Goal: Task Accomplishment & Management: Use online tool/utility

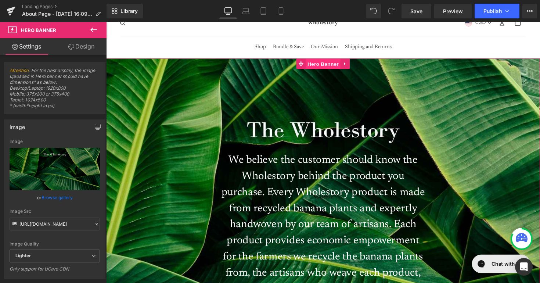
click at [329, 69] on span "Hero Banner" at bounding box center [328, 64] width 36 height 11
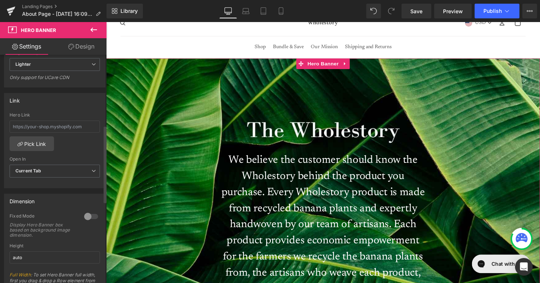
scroll to position [208, 0]
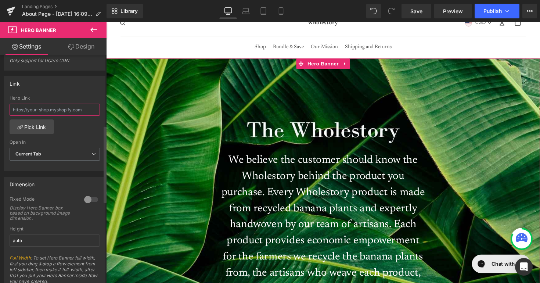
click at [59, 112] on input "text" at bounding box center [55, 110] width 90 height 12
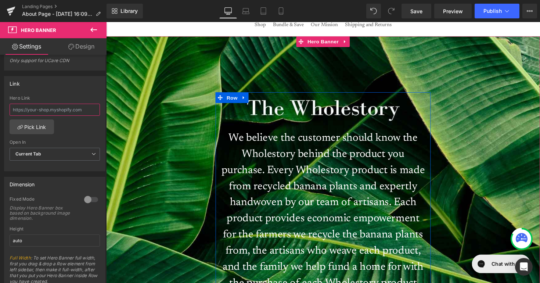
scroll to position [0, 0]
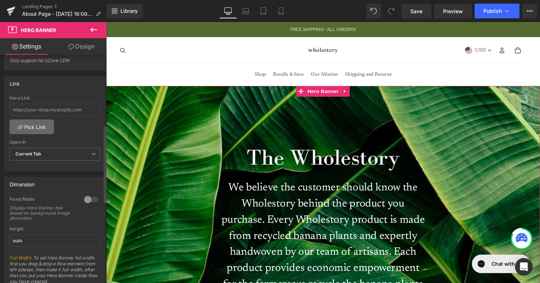
click at [32, 127] on link "Pick Link" at bounding box center [32, 126] width 44 height 15
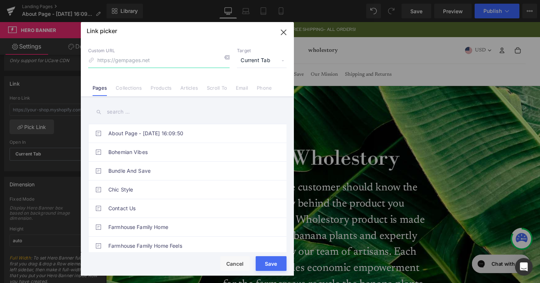
click at [284, 30] on icon "button" at bounding box center [284, 32] width 12 height 12
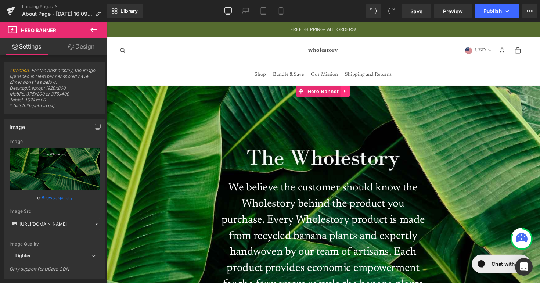
click at [349, 95] on icon at bounding box center [350, 93] width 5 height 6
click at [92, 30] on icon at bounding box center [93, 29] width 9 height 9
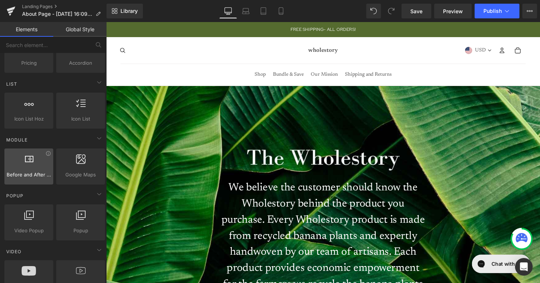
scroll to position [303, 0]
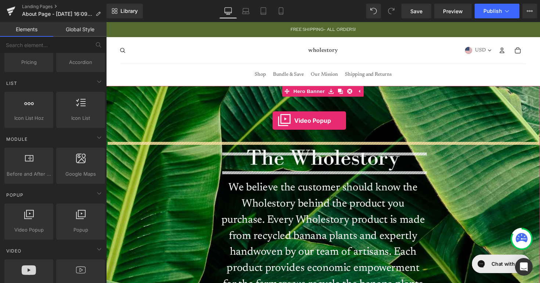
drag, startPoint x: 128, startPoint y: 244, endPoint x: 276, endPoint y: 123, distance: 191.3
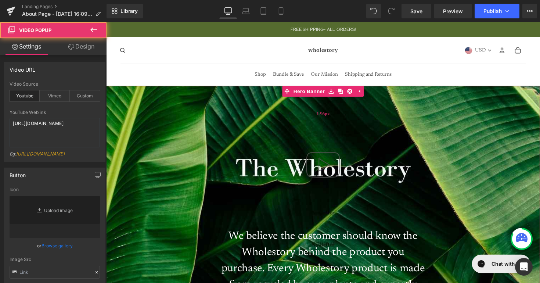
type input "//[DOMAIN_NAME][URL]"
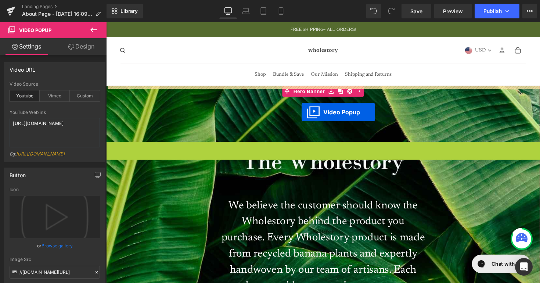
drag, startPoint x: 306, startPoint y: 150, endPoint x: 306, endPoint y: 115, distance: 34.9
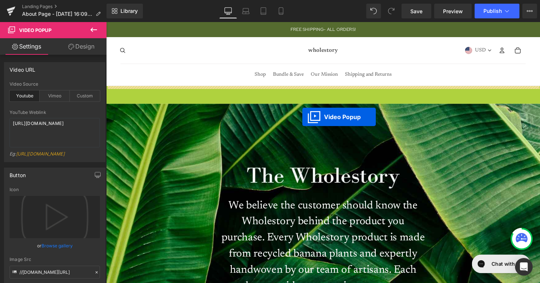
drag, startPoint x: 306, startPoint y: 93, endPoint x: 307, endPoint y: 120, distance: 27.2
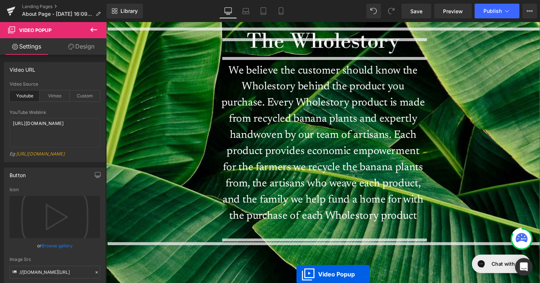
scroll to position [144, 0]
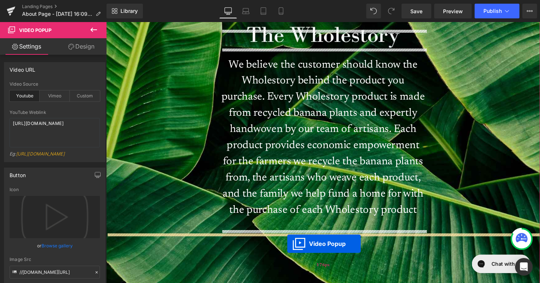
drag, startPoint x: 305, startPoint y: 83, endPoint x: 291, endPoint y: 249, distance: 166.1
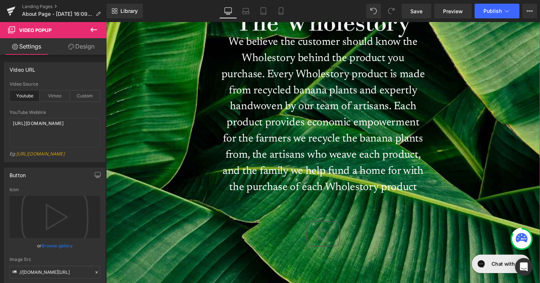
scroll to position [174, 0]
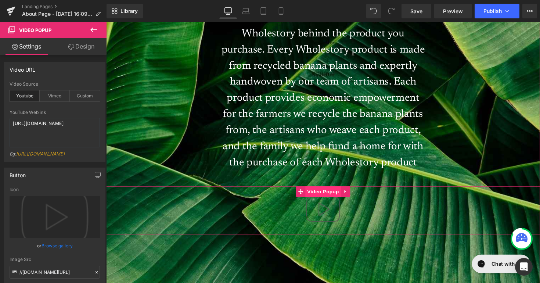
click at [326, 197] on span "Video Popup" at bounding box center [328, 195] width 36 height 11
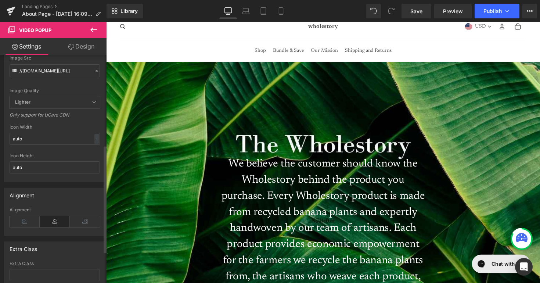
scroll to position [93, 0]
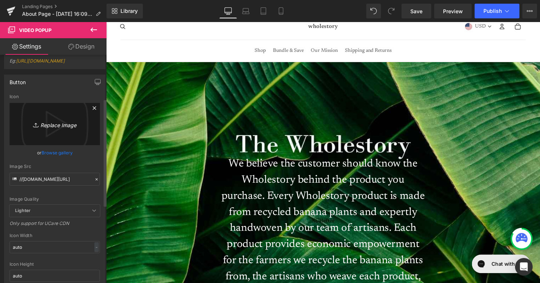
click at [61, 128] on icon "Replace Image" at bounding box center [54, 123] width 59 height 9
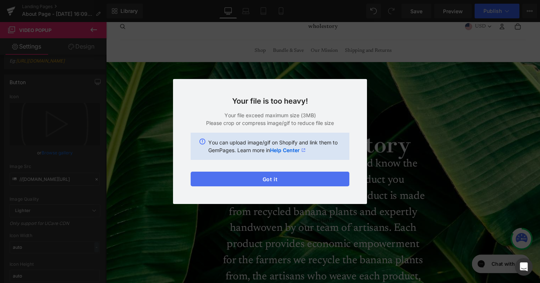
click at [305, 180] on button "Got it" at bounding box center [270, 178] width 159 height 15
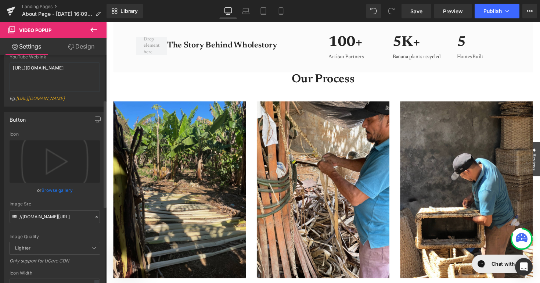
scroll to position [0, 0]
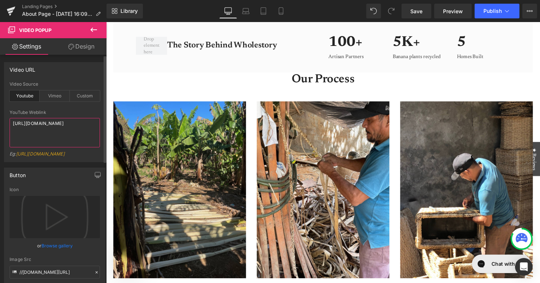
click at [31, 127] on textarea "[URL][DOMAIN_NAME]" at bounding box center [55, 132] width 90 height 29
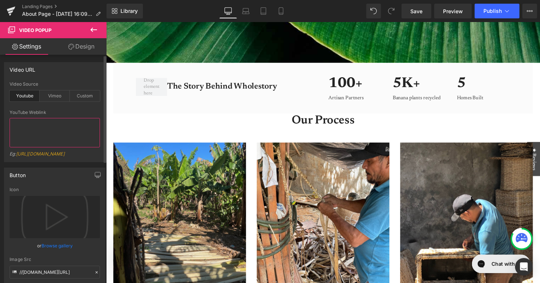
scroll to position [457, 0]
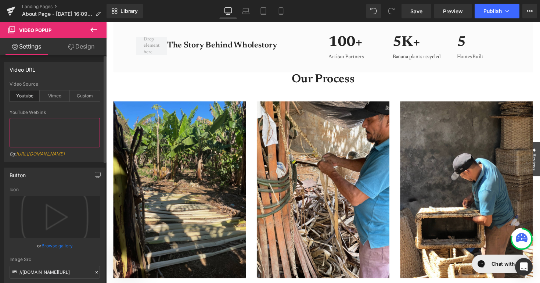
paste textarea "[URL][DOMAIN_NAME]"
type textarea "[URL][DOMAIN_NAME]"
click at [8, 134] on div "youtube Video Source Youtube Vimeo Custom [URL][DOMAIN_NAME] YouTube Weblink [U…" at bounding box center [54, 121] width 101 height 80
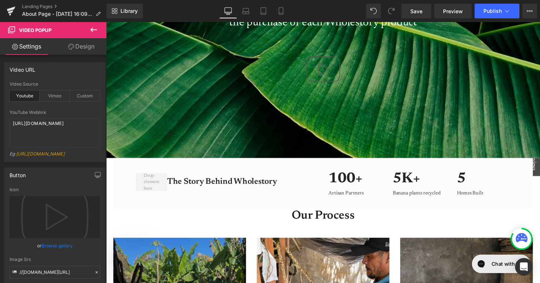
scroll to position [238, 0]
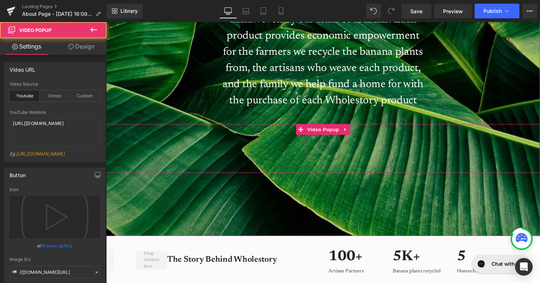
click at [330, 150] on img at bounding box center [328, 149] width 47 height 47
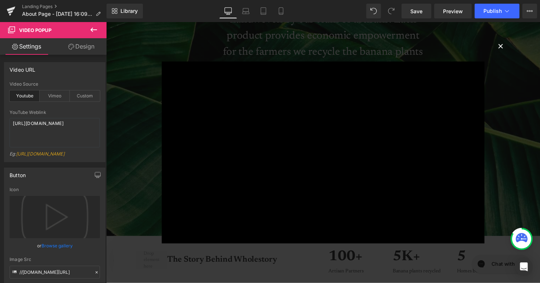
click at [510, 47] on button "×" at bounding box center [510, 46] width 15 height 15
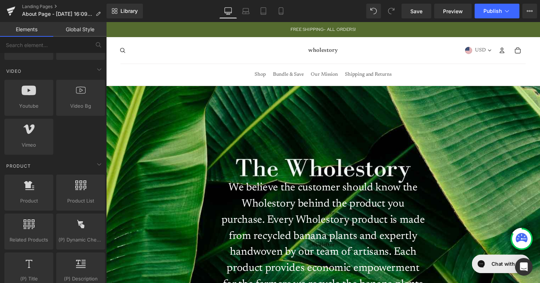
scroll to position [481, 0]
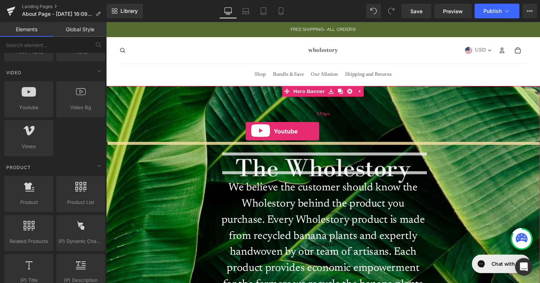
drag, startPoint x: 144, startPoint y: 130, endPoint x: 249, endPoint y: 134, distance: 105.4
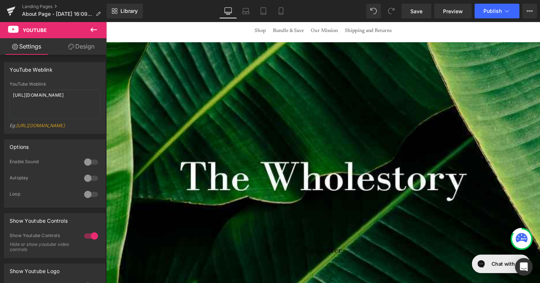
scroll to position [0, 0]
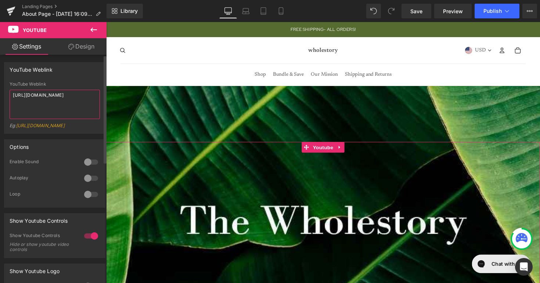
click at [61, 104] on textarea "[URL][DOMAIN_NAME]" at bounding box center [55, 104] width 90 height 29
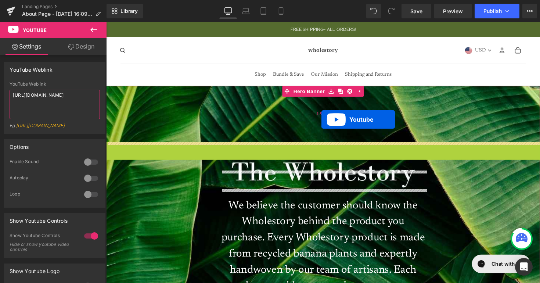
drag, startPoint x: 326, startPoint y: 152, endPoint x: 326, endPoint y: 122, distance: 30.5
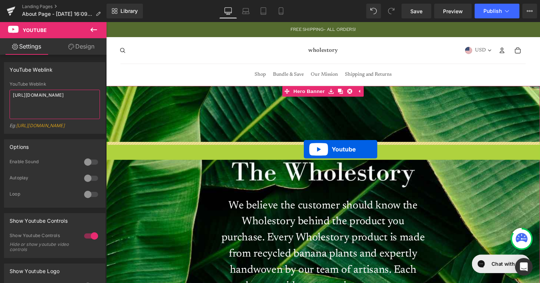
drag, startPoint x: 312, startPoint y: 152, endPoint x: 308, endPoint y: 152, distance: 3.7
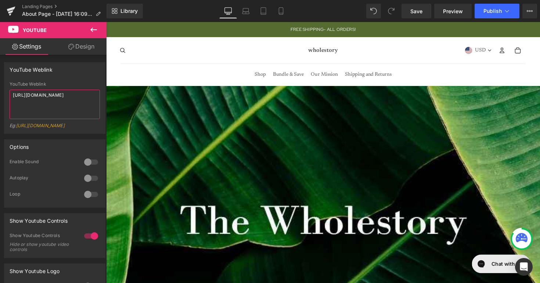
drag, startPoint x: 311, startPoint y: 150, endPoint x: 316, endPoint y: 290, distance: 140.3
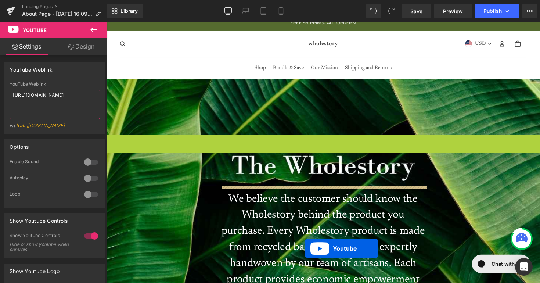
scroll to position [9, 0]
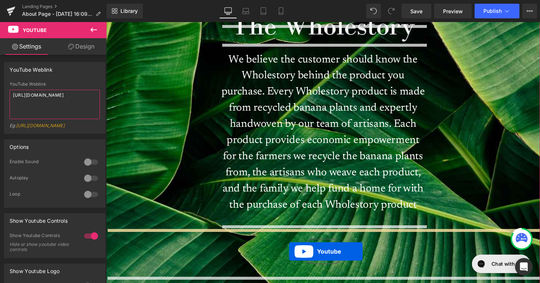
type textarea "[URL][DOMAIN_NAME]"
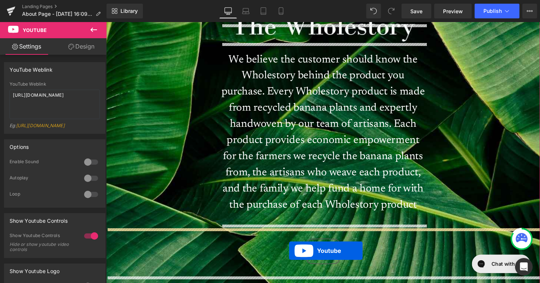
click at [289, 251] on div "Rendering Content" at bounding box center [269, 254] width 45 height 8
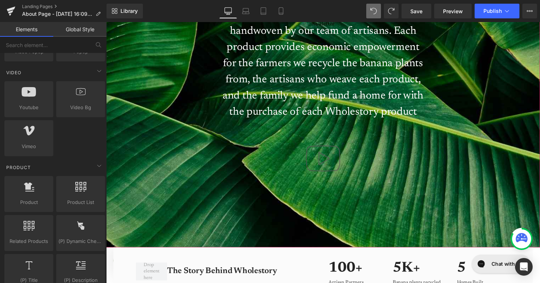
scroll to position [225, 0]
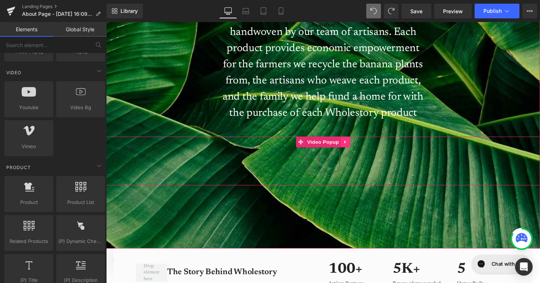
click at [348, 146] on link at bounding box center [351, 144] width 10 height 11
click at [356, 145] on icon at bounding box center [355, 144] width 5 height 5
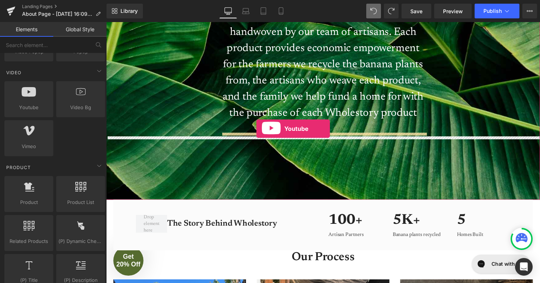
drag, startPoint x: 123, startPoint y: 115, endPoint x: 260, endPoint y: 131, distance: 137.8
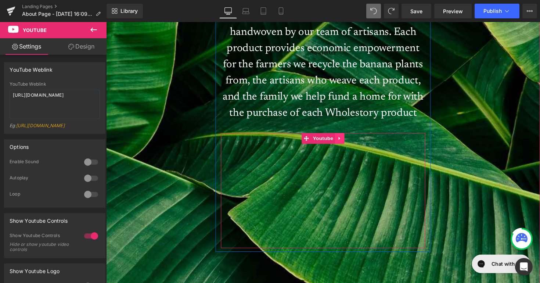
click at [346, 140] on icon at bounding box center [345, 141] width 5 height 6
click at [351, 141] on icon at bounding box center [350, 141] width 5 height 6
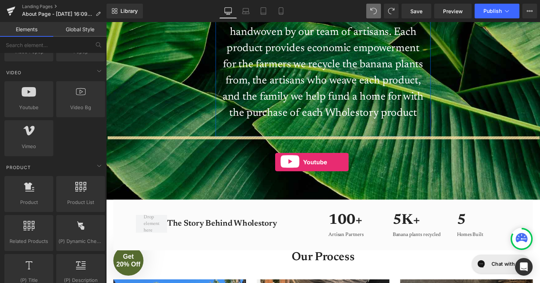
drag, startPoint x: 142, startPoint y: 128, endPoint x: 279, endPoint y: 165, distance: 142.0
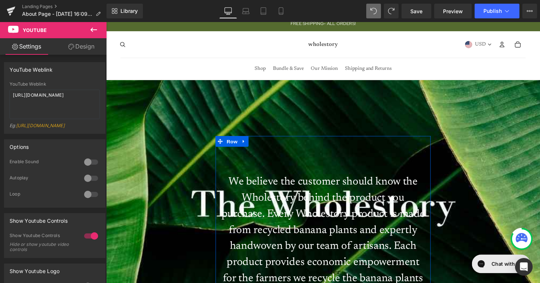
scroll to position [0, 0]
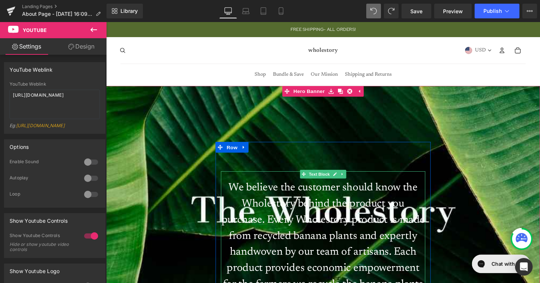
click at [336, 217] on p "We believe the customer should know the Wholestory behind the product you purch…" at bounding box center [328, 266] width 209 height 165
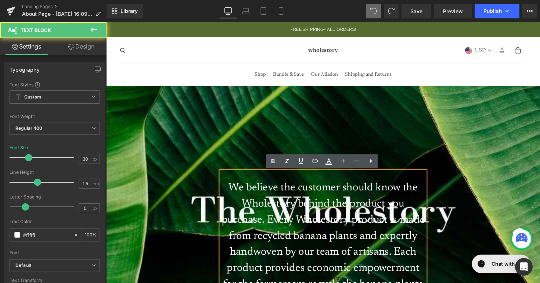
click at [336, 217] on p "We believe the customer should know the Wholestory behind the product you purch…" at bounding box center [328, 266] width 209 height 165
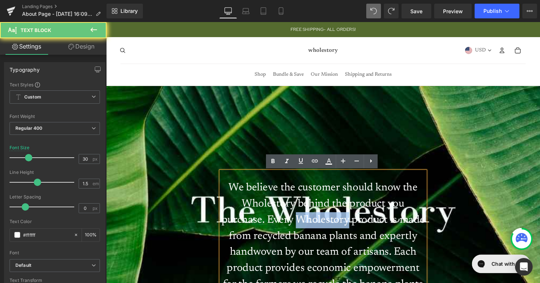
click at [336, 217] on p "We believe the customer should know the Wholestory behind the product you purch…" at bounding box center [328, 266] width 209 height 165
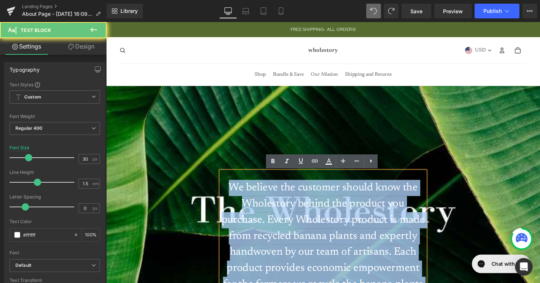
click at [336, 217] on p "We believe the customer should know the Wholestory behind the product you purch…" at bounding box center [328, 266] width 209 height 165
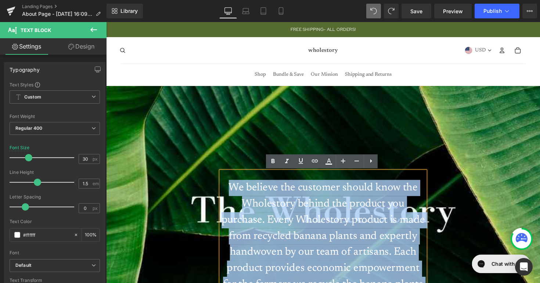
click at [336, 217] on p "We believe the customer should know the Wholestory behind the product you purch…" at bounding box center [328, 266] width 209 height 165
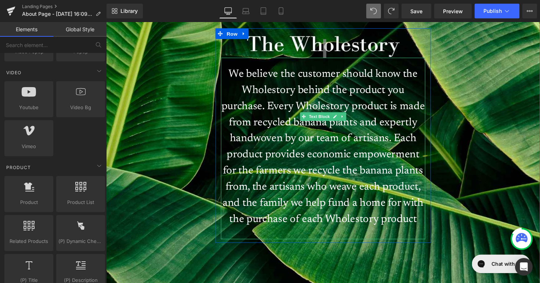
scroll to position [115, 0]
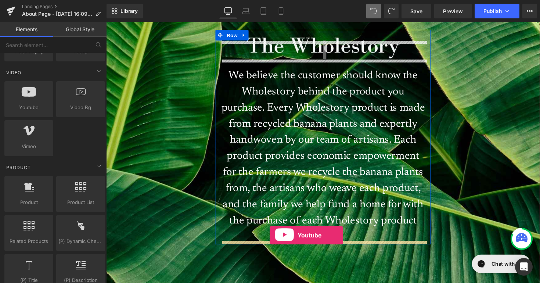
drag, startPoint x: 130, startPoint y: 121, endPoint x: 275, endPoint y: 242, distance: 189.0
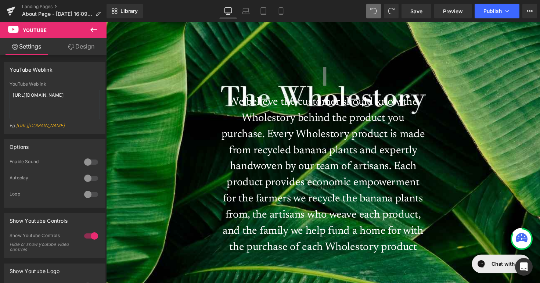
scroll to position [75, 0]
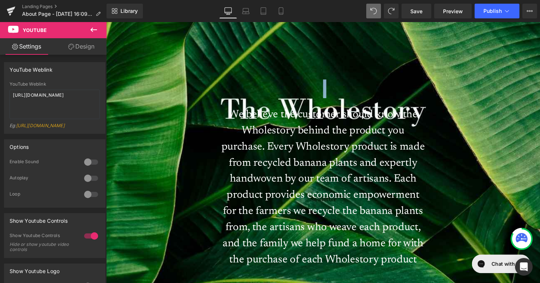
click at [339, 179] on p "We believe the customer should know the Wholestory behind the product you purch…" at bounding box center [328, 191] width 209 height 165
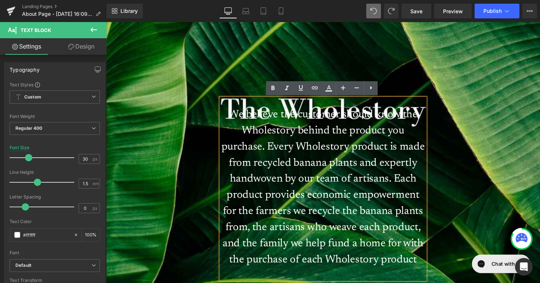
click at [234, 116] on p "We believe the customer should know the Wholestory behind the product you purch…" at bounding box center [328, 191] width 209 height 165
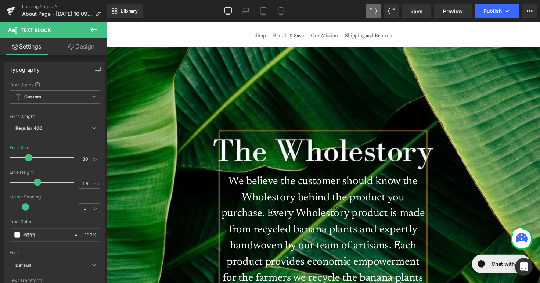
scroll to position [51, 0]
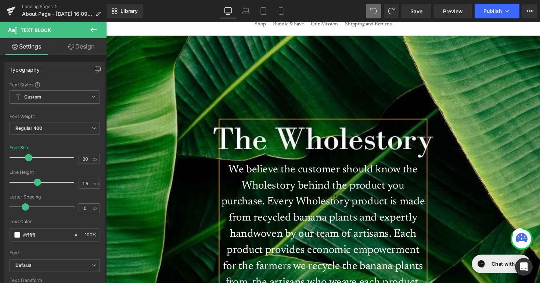
click at [481, 124] on span "Heading We believe the customer should know the Wholestory behind the product y…" at bounding box center [328, 278] width 444 height 370
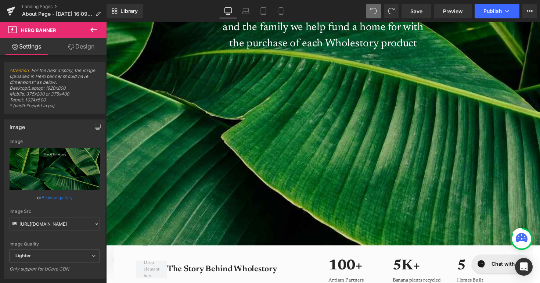
scroll to position [332, 0]
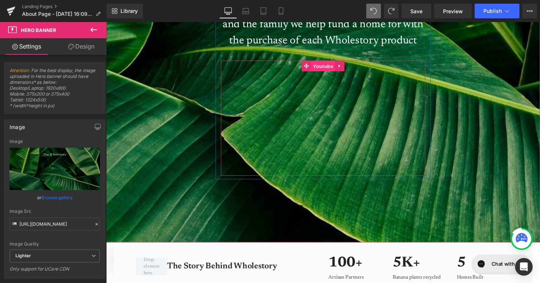
click at [327, 68] on span "Youtube" at bounding box center [328, 67] width 25 height 11
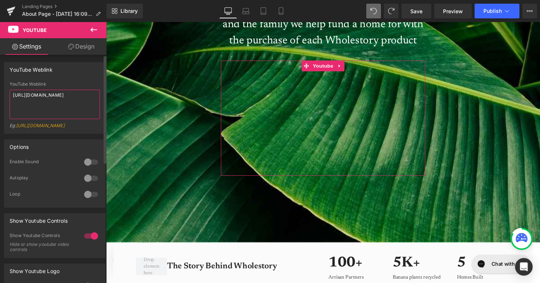
click at [43, 104] on textarea "[URL][DOMAIN_NAME]" at bounding box center [55, 104] width 90 height 29
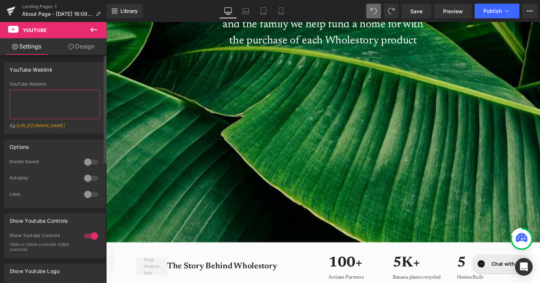
paste textarea "[URL][DOMAIN_NAME]"
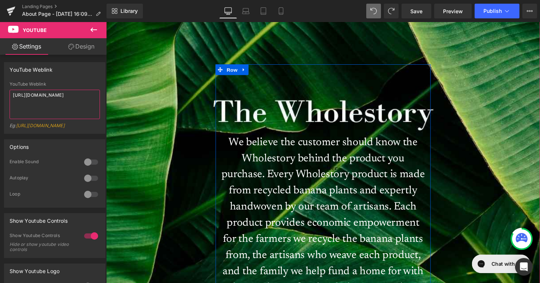
scroll to position [198, 0]
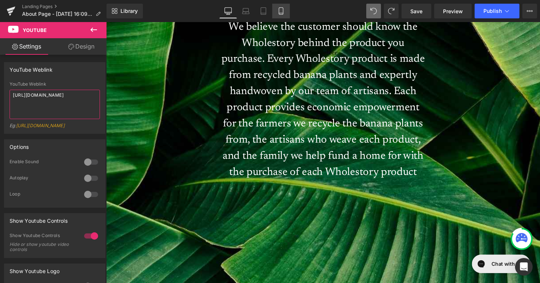
type textarea "[URL][DOMAIN_NAME]"
click at [283, 12] on icon at bounding box center [280, 10] width 7 height 7
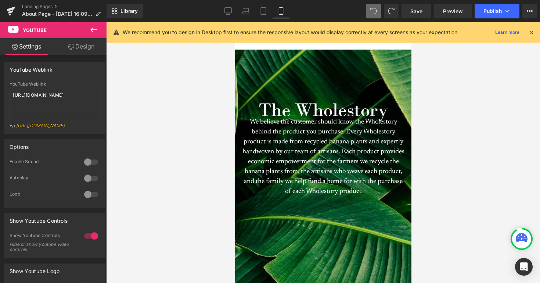
scroll to position [0, 0]
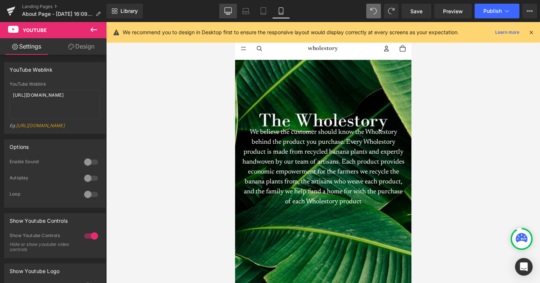
click at [229, 12] on icon at bounding box center [227, 10] width 7 height 7
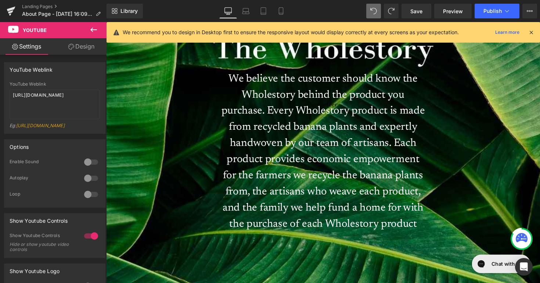
scroll to position [143, 0]
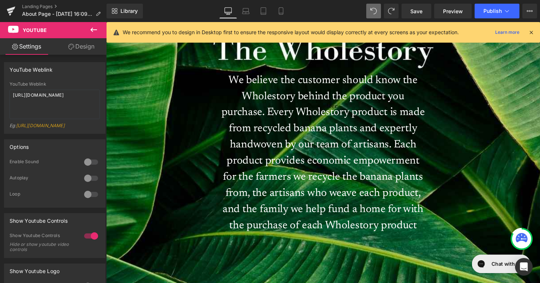
click at [231, 82] on p "We believe the customer should know the Wholestory behind the product you purch…" at bounding box center [328, 156] width 209 height 165
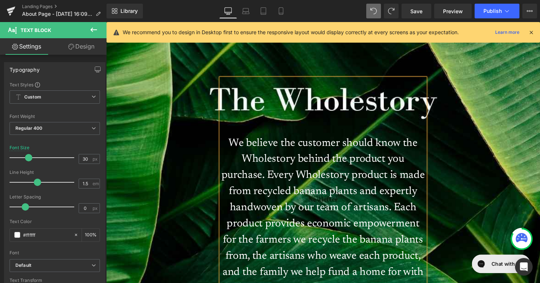
scroll to position [50, 0]
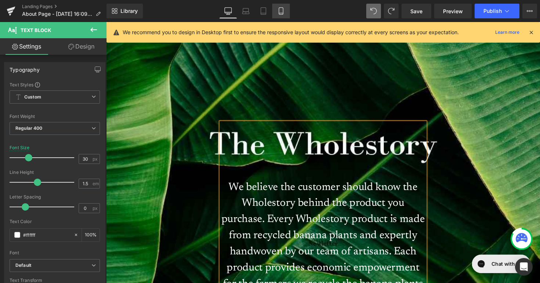
click at [280, 12] on icon at bounding box center [280, 10] width 7 height 7
type input "18"
type input "100"
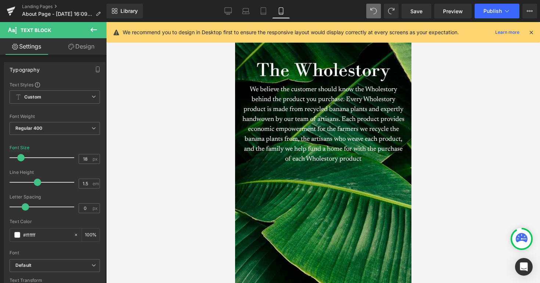
scroll to position [0, 0]
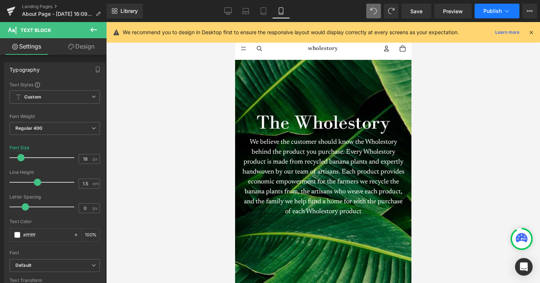
click at [489, 11] on span "Publish" at bounding box center [492, 11] width 18 height 6
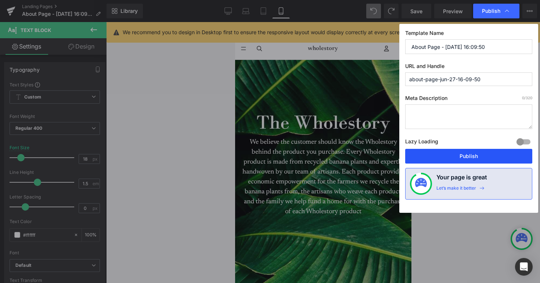
click at [464, 152] on button "Publish" at bounding box center [468, 156] width 127 height 15
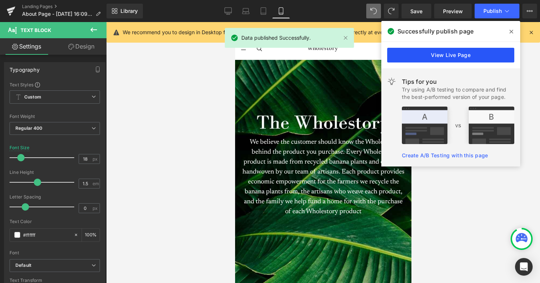
click at [449, 51] on link "View Live Page" at bounding box center [450, 55] width 127 height 15
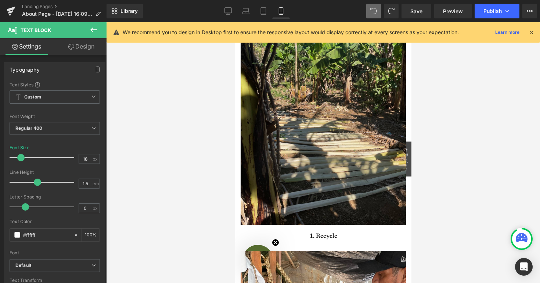
scroll to position [529, 0]
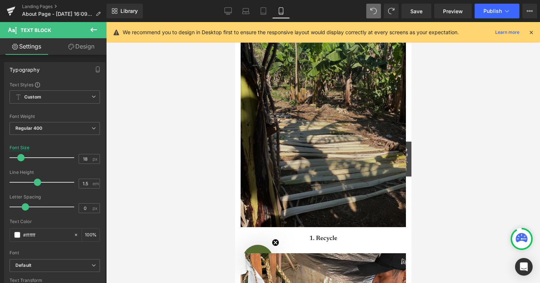
click at [307, 163] on img at bounding box center [322, 117] width 165 height 220
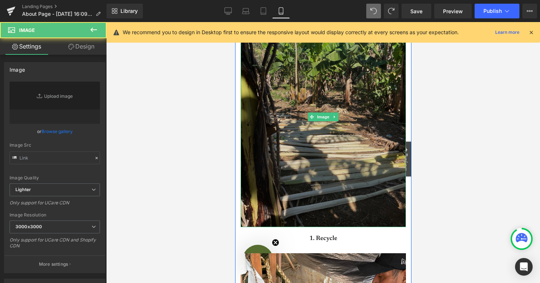
type input "[URL][DOMAIN_NAME]"
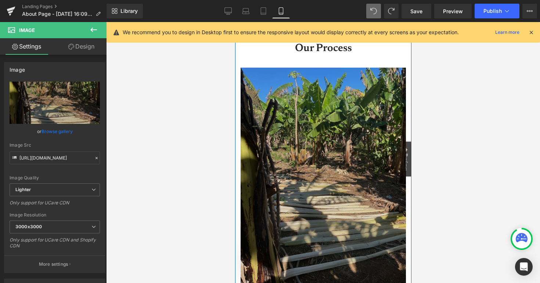
scroll to position [468, 0]
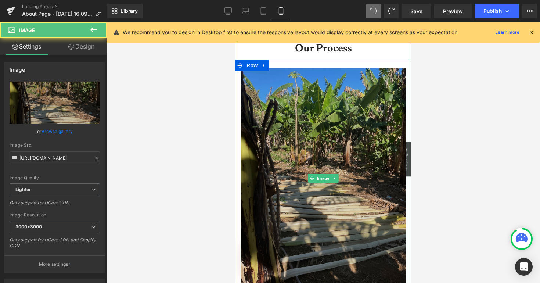
click at [308, 166] on img at bounding box center [322, 178] width 165 height 220
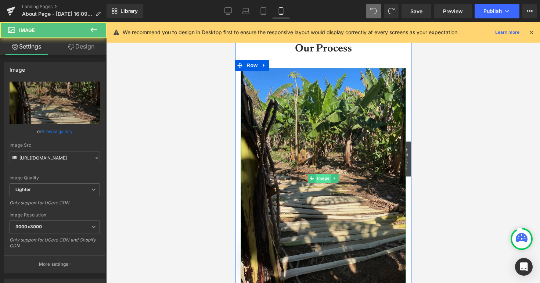
click at [318, 181] on span "Image" at bounding box center [322, 178] width 15 height 9
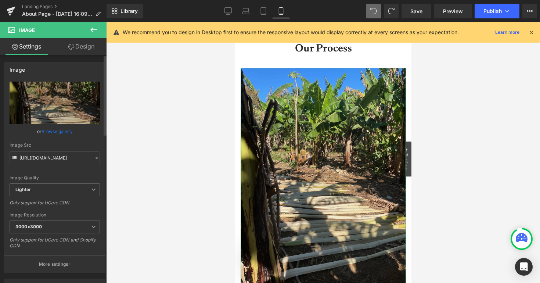
click at [57, 131] on link "Browse gallery" at bounding box center [56, 131] width 31 height 13
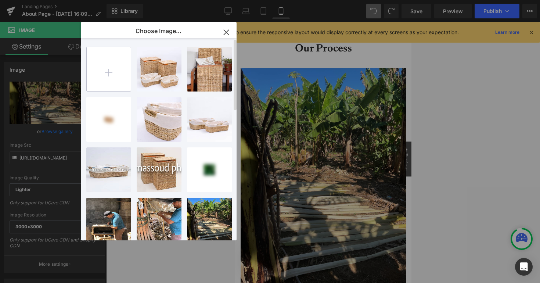
click at [107, 64] on input "file" at bounding box center [109, 69] width 44 height 44
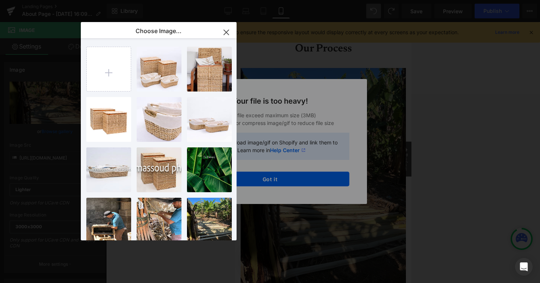
click at [229, 35] on icon "button" at bounding box center [226, 32] width 12 height 12
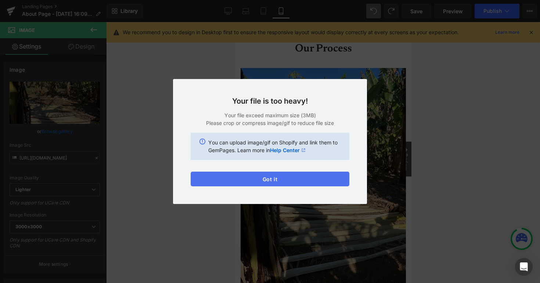
click at [272, 181] on button "Got it" at bounding box center [270, 178] width 159 height 15
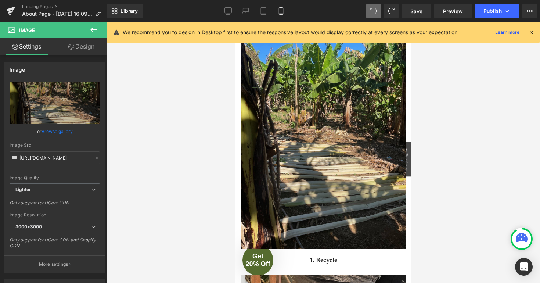
scroll to position [445, 0]
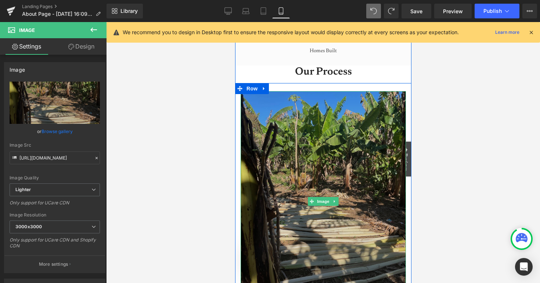
click at [309, 146] on img at bounding box center [322, 201] width 165 height 220
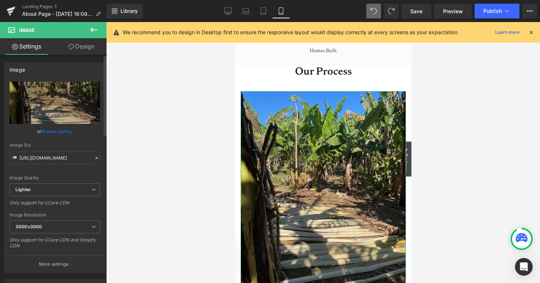
click at [62, 130] on link "Browse gallery" at bounding box center [56, 131] width 31 height 13
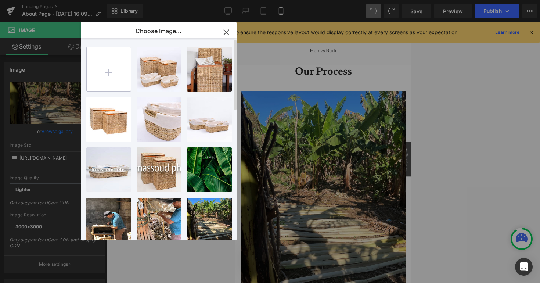
click at [106, 68] on input "file" at bounding box center [109, 69] width 44 height 44
type input "C:\fakepath\About Us recycle.png"
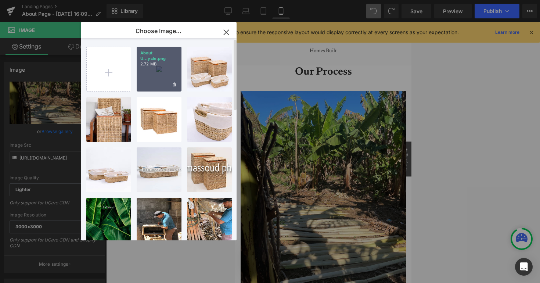
click at [158, 65] on div "About U...ycle.png 2.72 MB" at bounding box center [159, 69] width 45 height 45
type input "[URL][DOMAIN_NAME]"
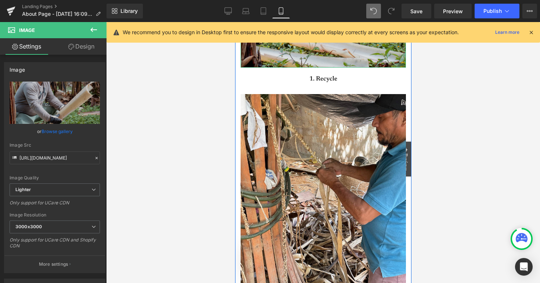
scroll to position [692, 0]
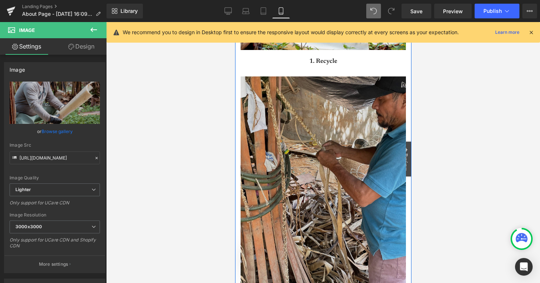
click at [321, 182] on div "Image" at bounding box center [322, 186] width 165 height 220
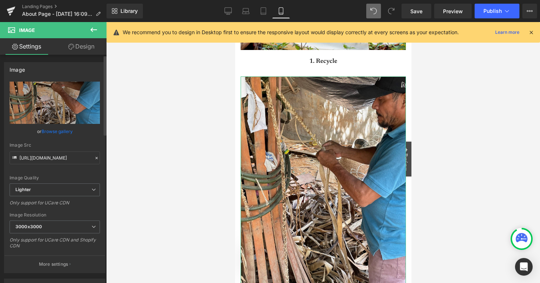
click at [51, 131] on link "Browse gallery" at bounding box center [56, 131] width 31 height 13
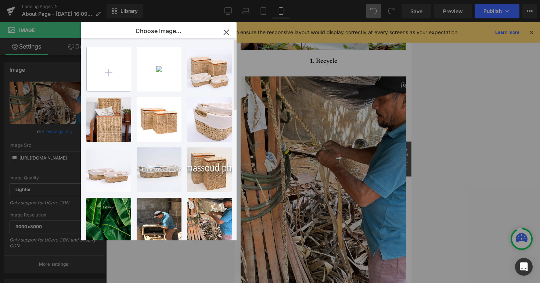
click at [108, 76] on input "file" at bounding box center [109, 69] width 44 height 44
type input "C:\fakepath\About Us Weave.png"
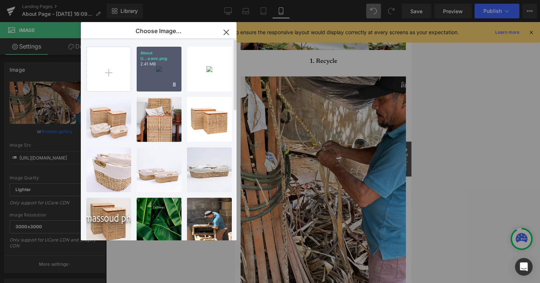
click at [160, 76] on div "About U...eave.png 2.41 MB" at bounding box center [159, 69] width 45 height 45
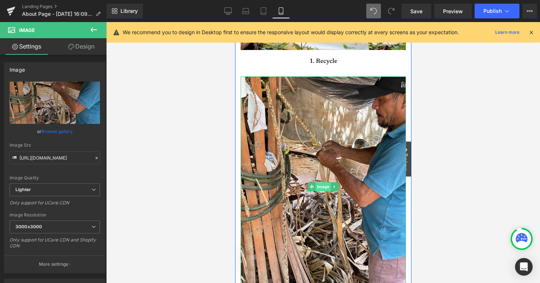
click at [321, 190] on span "Image" at bounding box center [322, 186] width 15 height 9
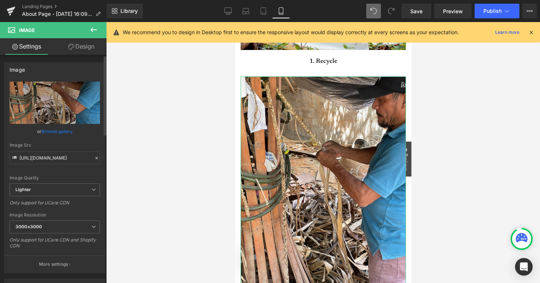
click at [52, 130] on link "Browse gallery" at bounding box center [56, 131] width 31 height 13
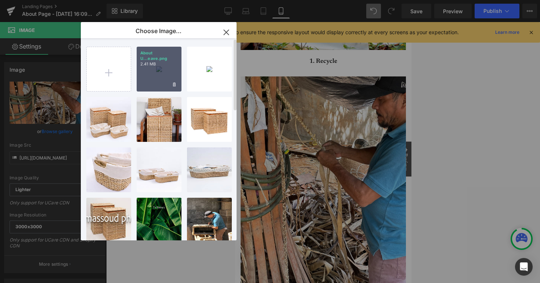
click at [151, 69] on div "About U...eave.png 2.41 MB" at bounding box center [159, 69] width 45 height 45
type input "[URL][DOMAIN_NAME]"
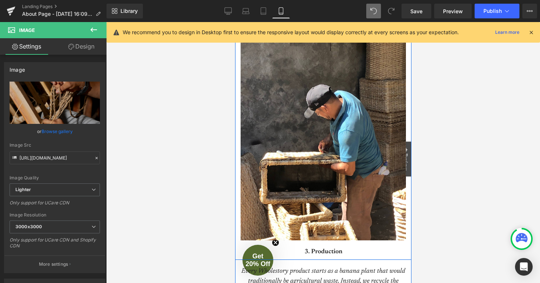
scroll to position [993, 0]
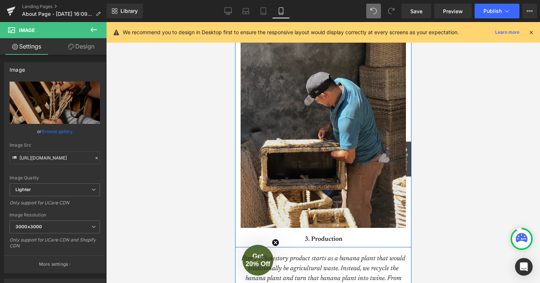
click at [325, 189] on img at bounding box center [322, 117] width 165 height 220
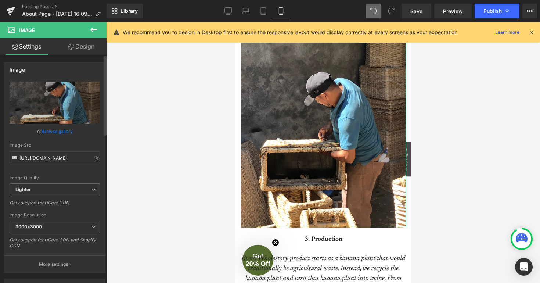
click at [61, 130] on link "Browse gallery" at bounding box center [56, 131] width 31 height 13
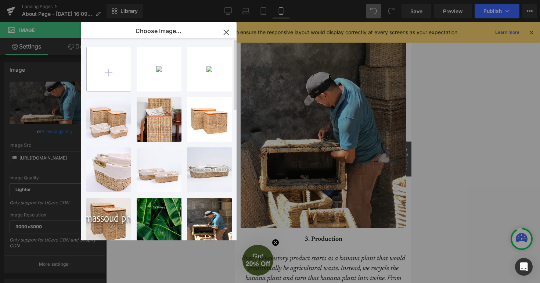
click at [102, 70] on input "file" at bounding box center [109, 69] width 44 height 44
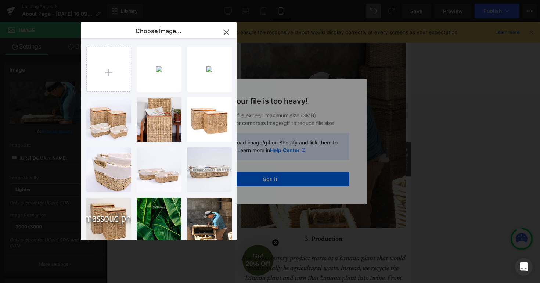
click at [274, 0] on div "Text Color Highlight Color #333333 Edit or remove link: Edit - Unlink - Cancel …" at bounding box center [270, 0] width 540 height 0
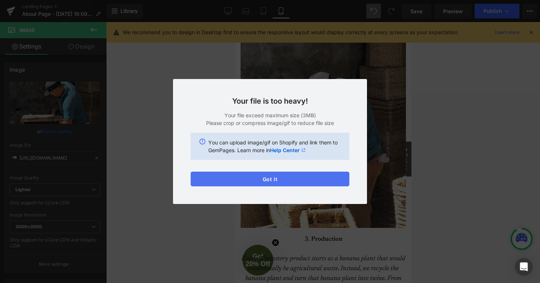
click at [267, 184] on button "Got it" at bounding box center [270, 178] width 159 height 15
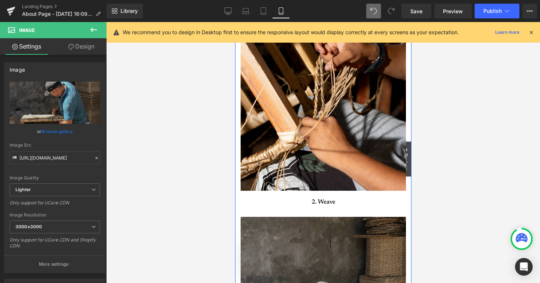
scroll to position [976, 0]
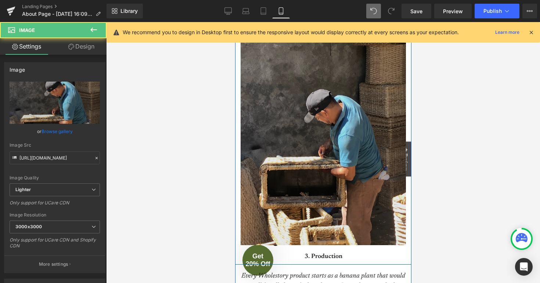
click at [312, 182] on img at bounding box center [322, 135] width 165 height 220
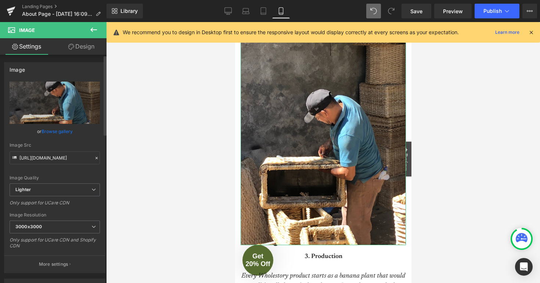
click at [60, 131] on link "Browse gallery" at bounding box center [56, 131] width 31 height 13
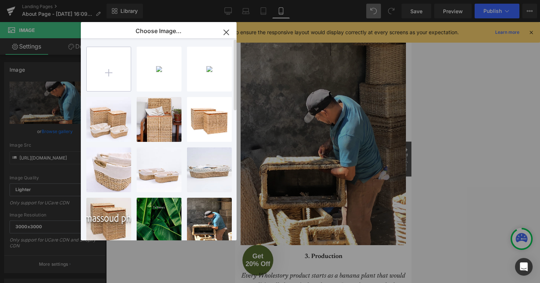
click at [111, 73] on input "file" at bounding box center [109, 69] width 44 height 44
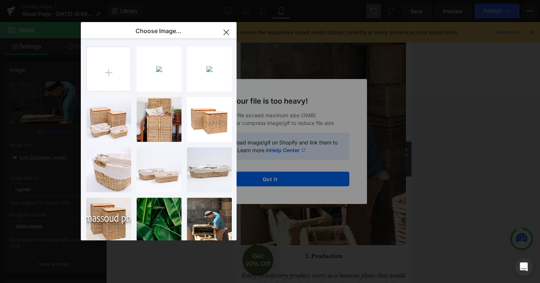
click at [227, 35] on icon "button" at bounding box center [226, 32] width 12 height 12
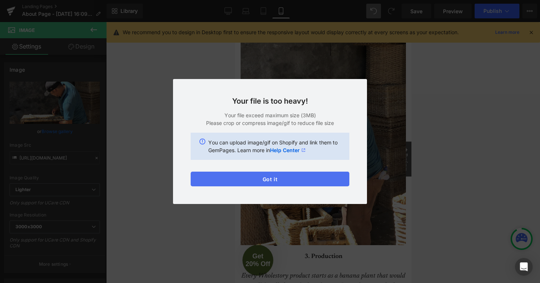
click at [266, 177] on button "Got it" at bounding box center [270, 178] width 159 height 15
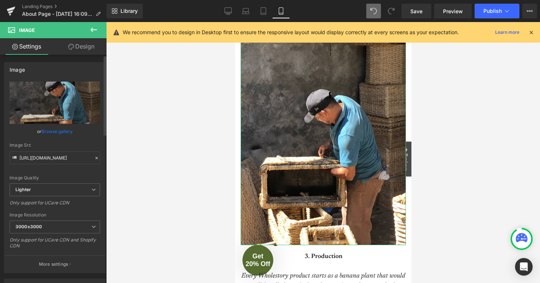
click at [58, 131] on link "Browse gallery" at bounding box center [56, 131] width 31 height 13
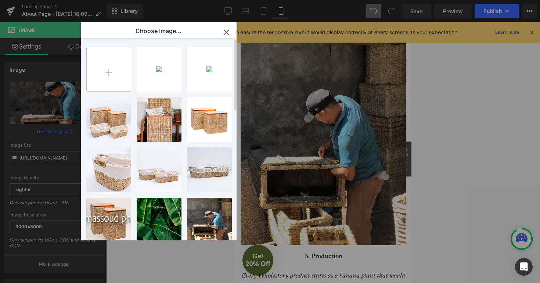
click at [101, 72] on input "file" at bounding box center [109, 69] width 44 height 44
type input "C:\fakepath\About Us Production 3.png"
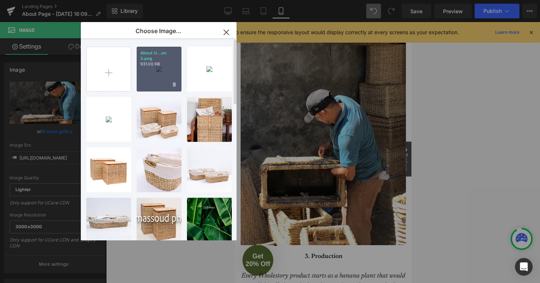
click at [158, 79] on div "About U...on 3.png 931.00 KB" at bounding box center [159, 69] width 45 height 45
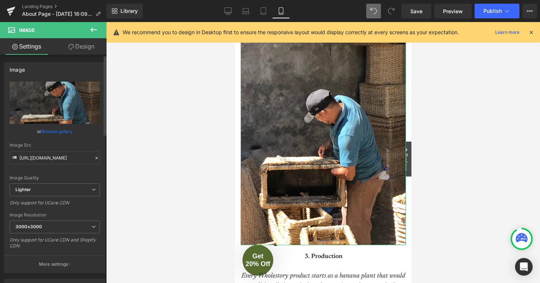
click at [55, 130] on link "Browse gallery" at bounding box center [56, 131] width 31 height 13
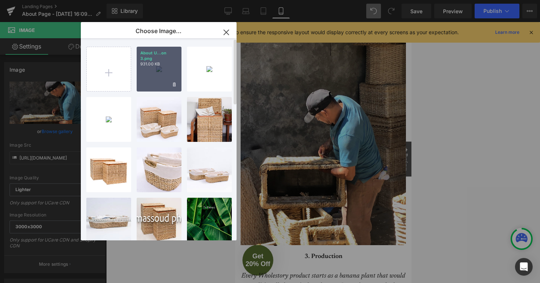
click at [160, 69] on div "About U...on 3.png 931.00 KB" at bounding box center [159, 69] width 45 height 45
type input "[URL][DOMAIN_NAME]"
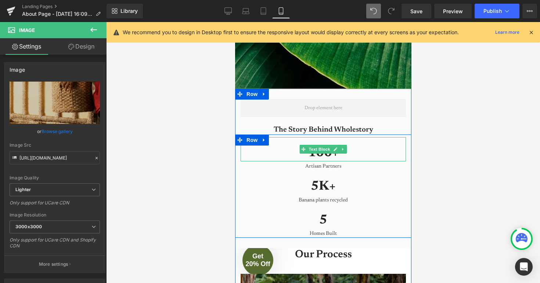
scroll to position [251, 0]
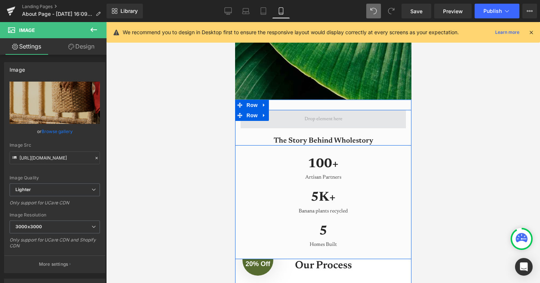
click at [309, 117] on span at bounding box center [322, 119] width 43 height 10
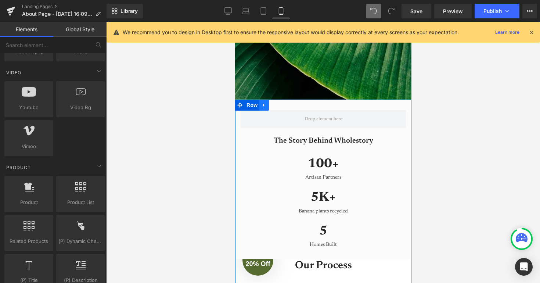
click at [261, 102] on icon at bounding box center [263, 105] width 5 height 6
click at [282, 104] on icon at bounding box center [282, 104] width 5 height 5
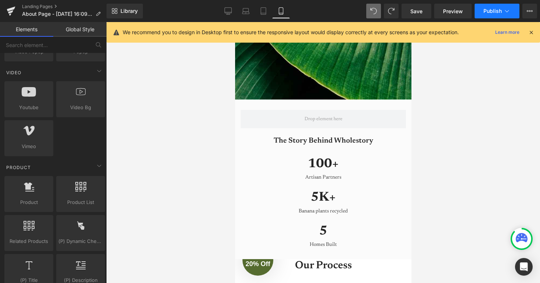
click at [489, 8] on span "Publish" at bounding box center [492, 11] width 18 height 6
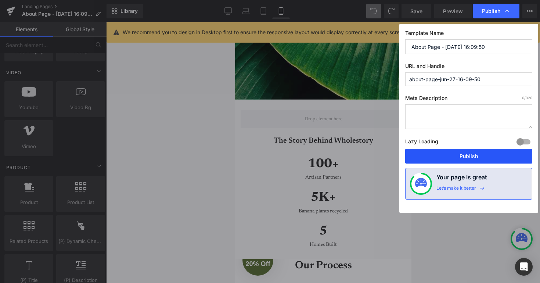
click at [451, 153] on button "Publish" at bounding box center [468, 156] width 127 height 15
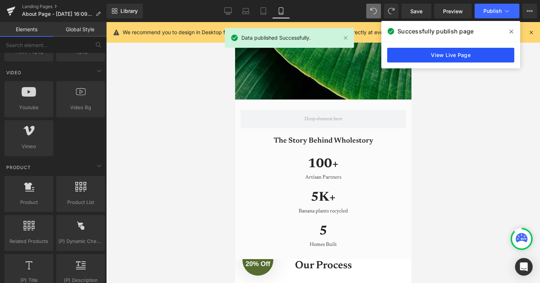
click at [467, 58] on link "View Live Page" at bounding box center [450, 55] width 127 height 15
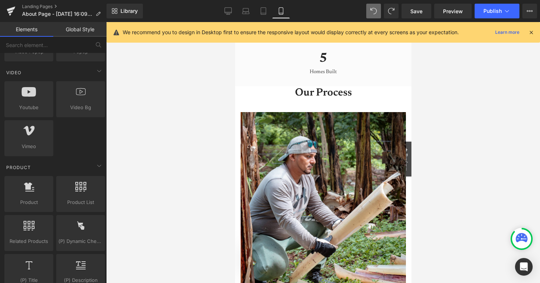
scroll to position [386, 0]
